Goal: Use online tool/utility: Utilize a website feature to perform a specific function

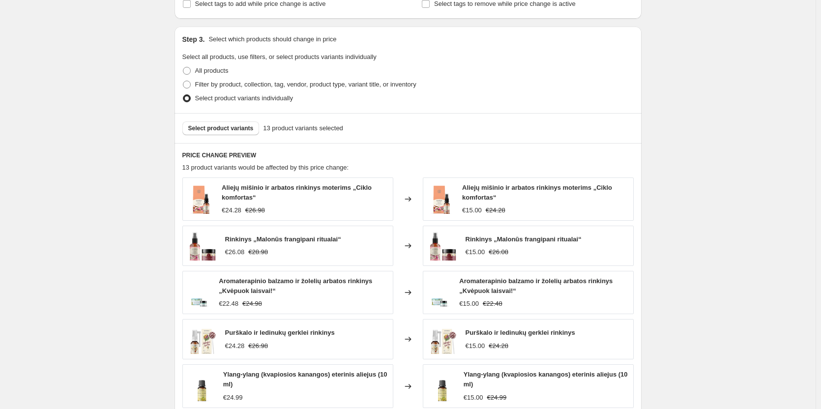
scroll to position [344, 0]
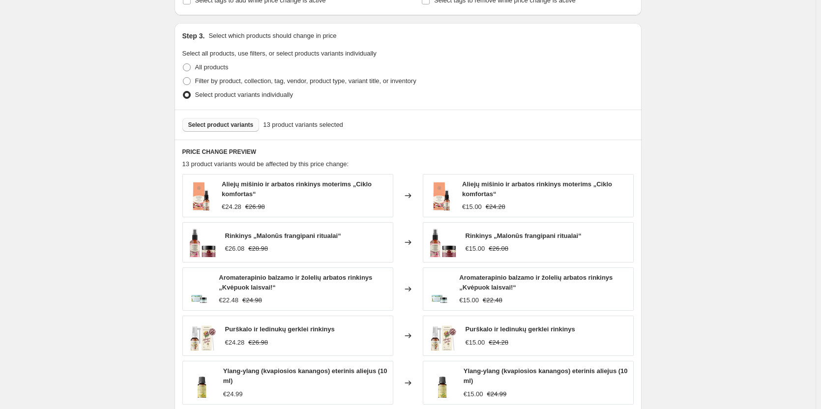
click at [224, 120] on button "Select product variants" at bounding box center [220, 125] width 77 height 14
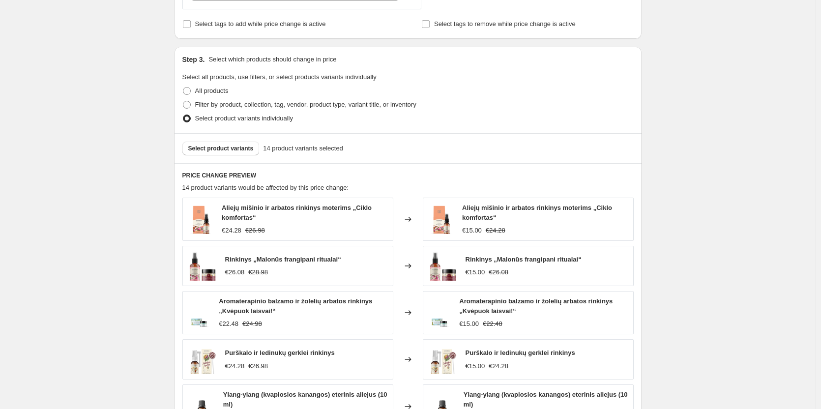
scroll to position [295, 0]
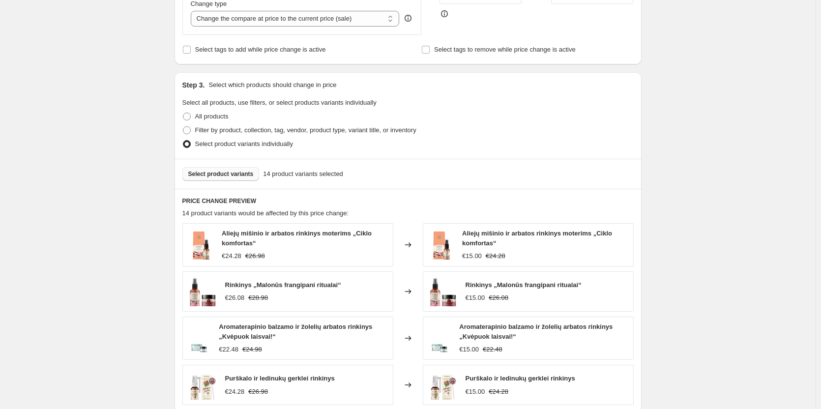
click at [245, 169] on button "Select product variants" at bounding box center [220, 174] width 77 height 14
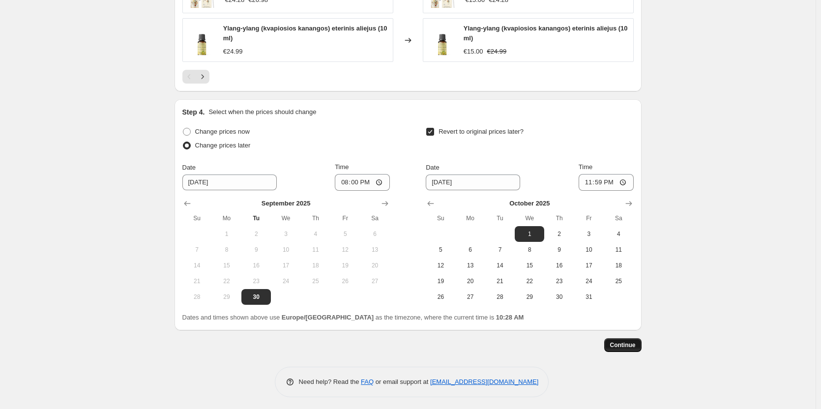
scroll to position [690, 0]
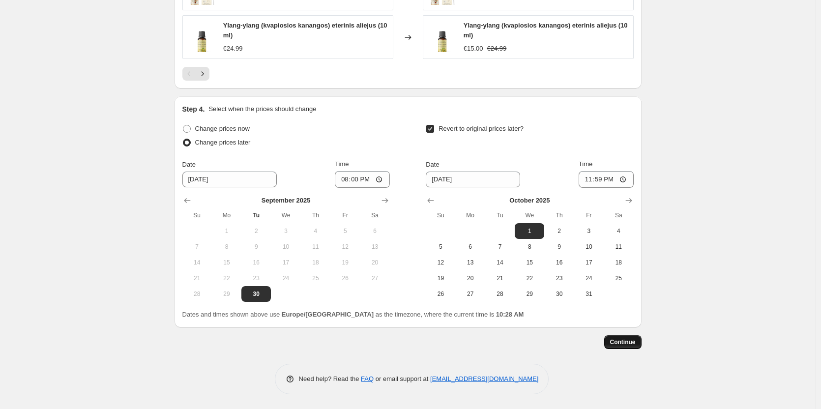
click at [630, 345] on span "Continue" at bounding box center [623, 342] width 26 height 8
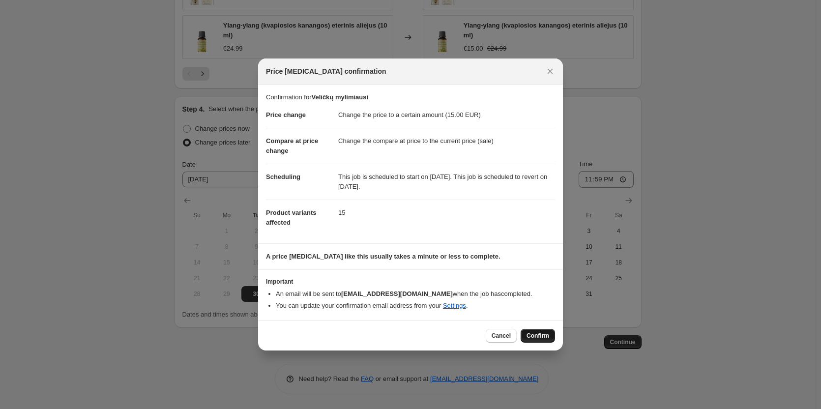
click at [537, 338] on span "Confirm" at bounding box center [537, 336] width 23 height 8
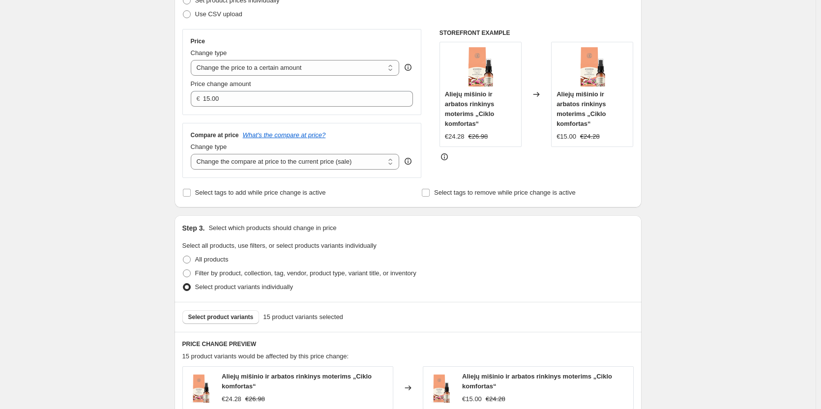
scroll to position [209, 0]
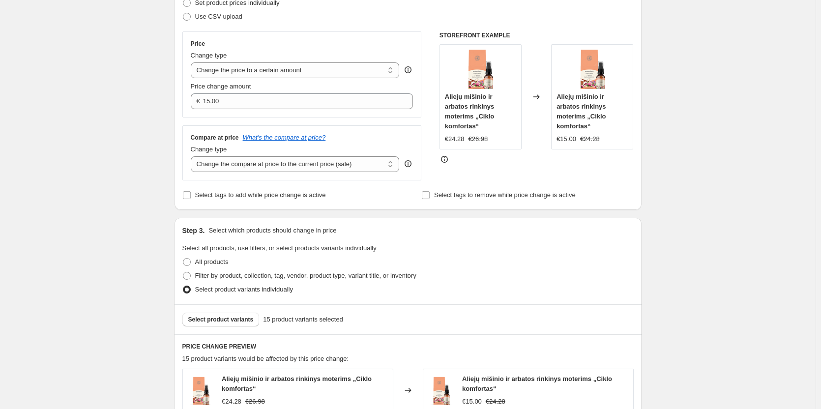
click at [743, 165] on div "Veličkų mylimiausi. This page is ready Veličkų mylimiausi Info Scheduled Copy t…" at bounding box center [408, 370] width 816 height 1159
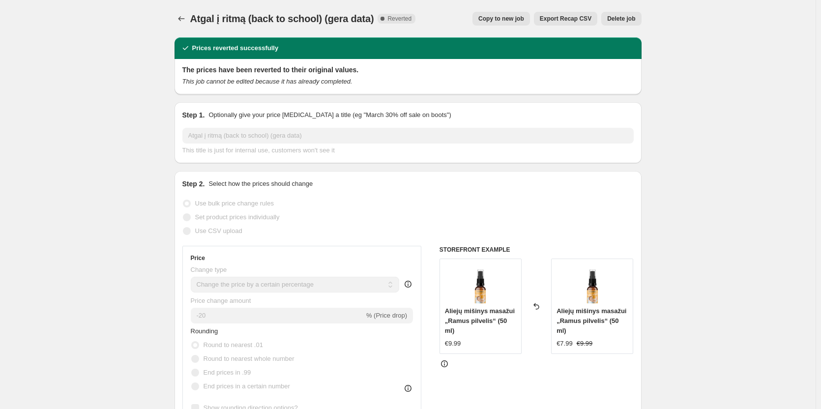
select select "percentage"
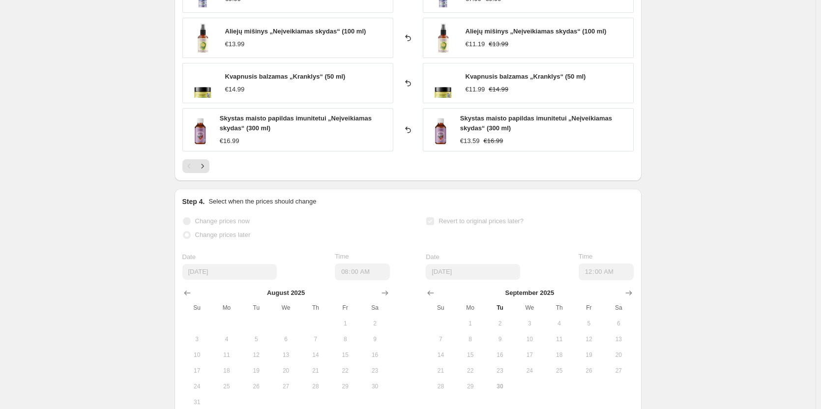
scroll to position [693, 0]
